Goal: Navigation & Orientation: Find specific page/section

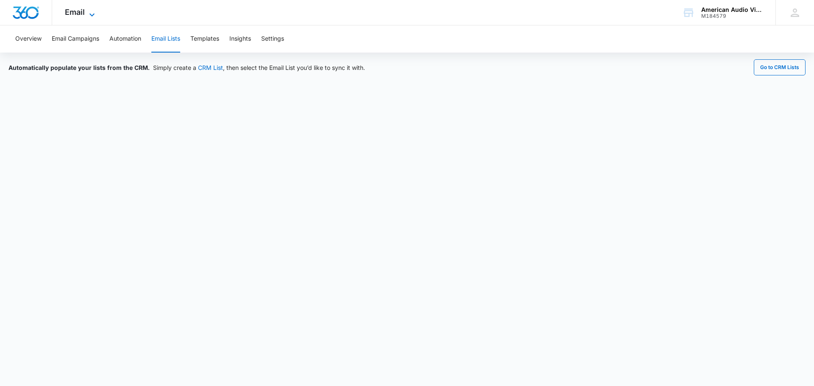
click at [92, 13] on icon at bounding box center [92, 15] width 10 height 10
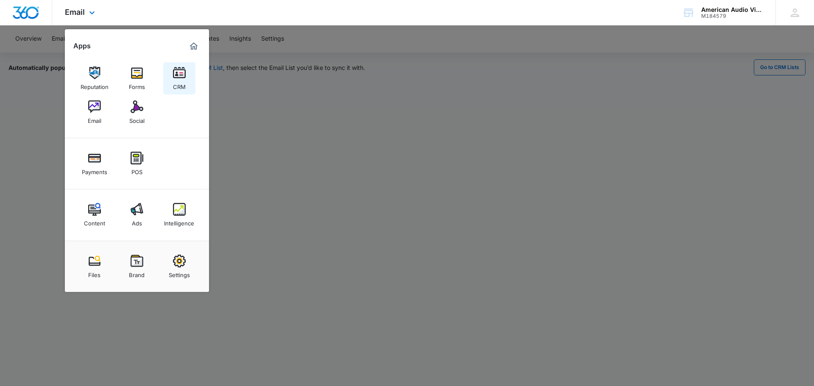
click at [183, 74] on img at bounding box center [179, 73] width 13 height 13
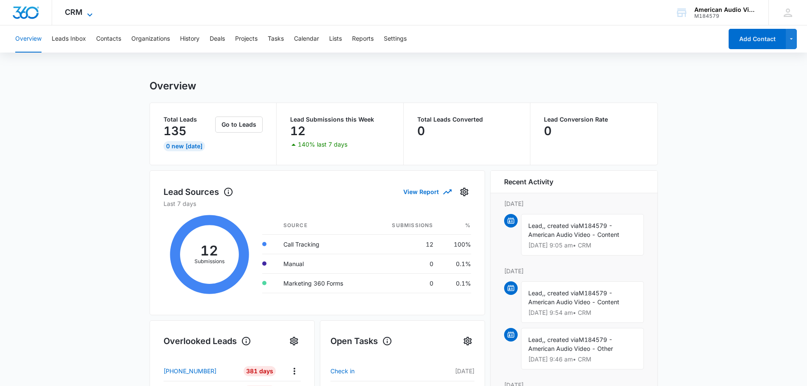
click at [89, 12] on icon at bounding box center [90, 15] width 10 height 10
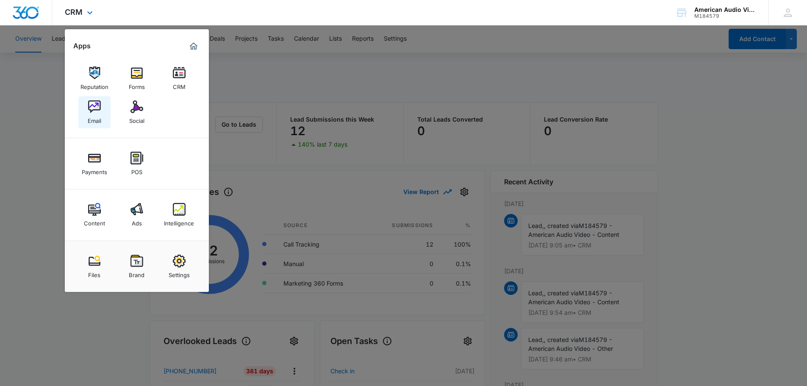
click at [97, 105] on img at bounding box center [94, 106] width 13 height 13
